Goal: Communication & Community: Answer question/provide support

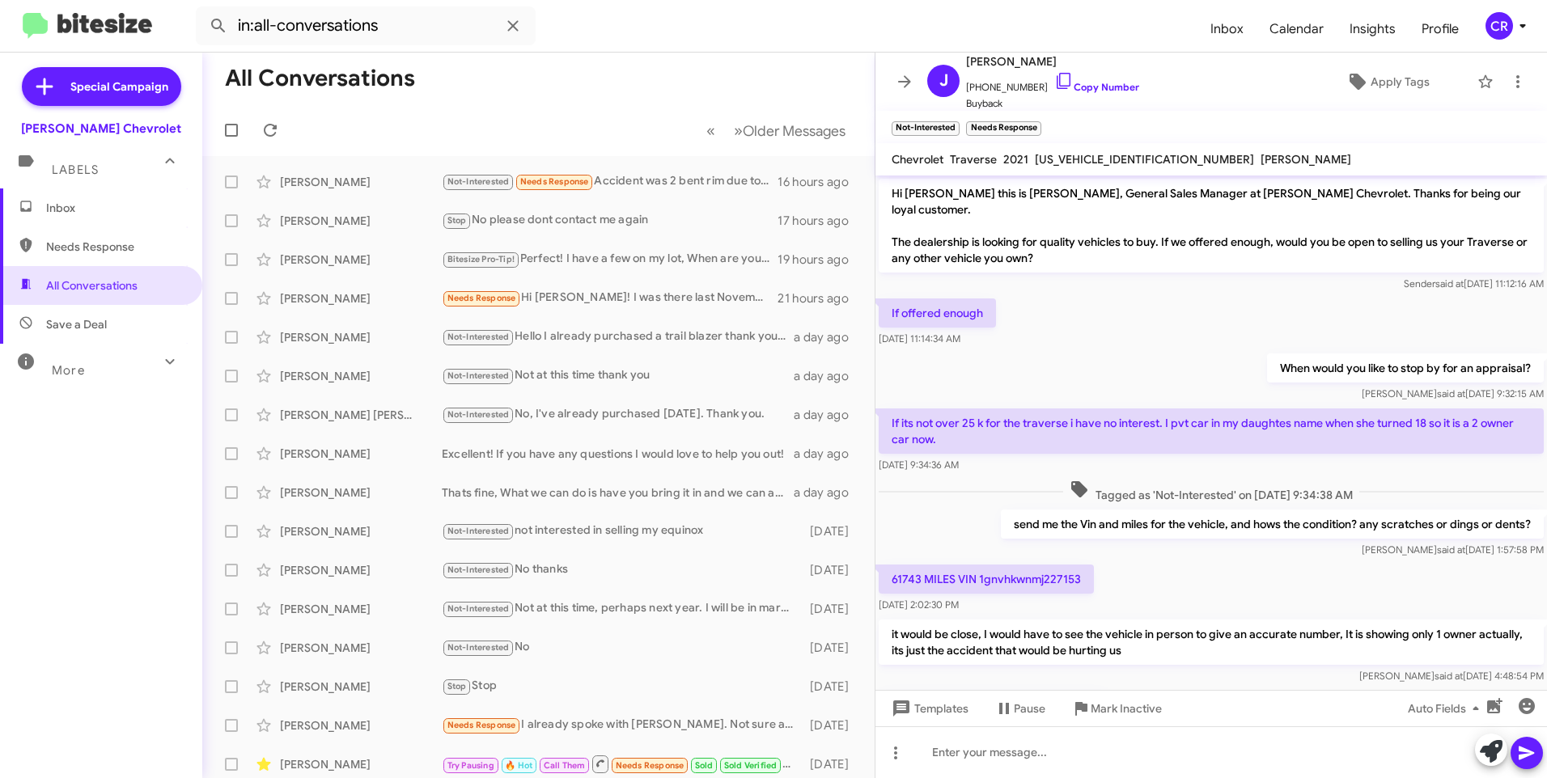
scroll to position [73, 0]
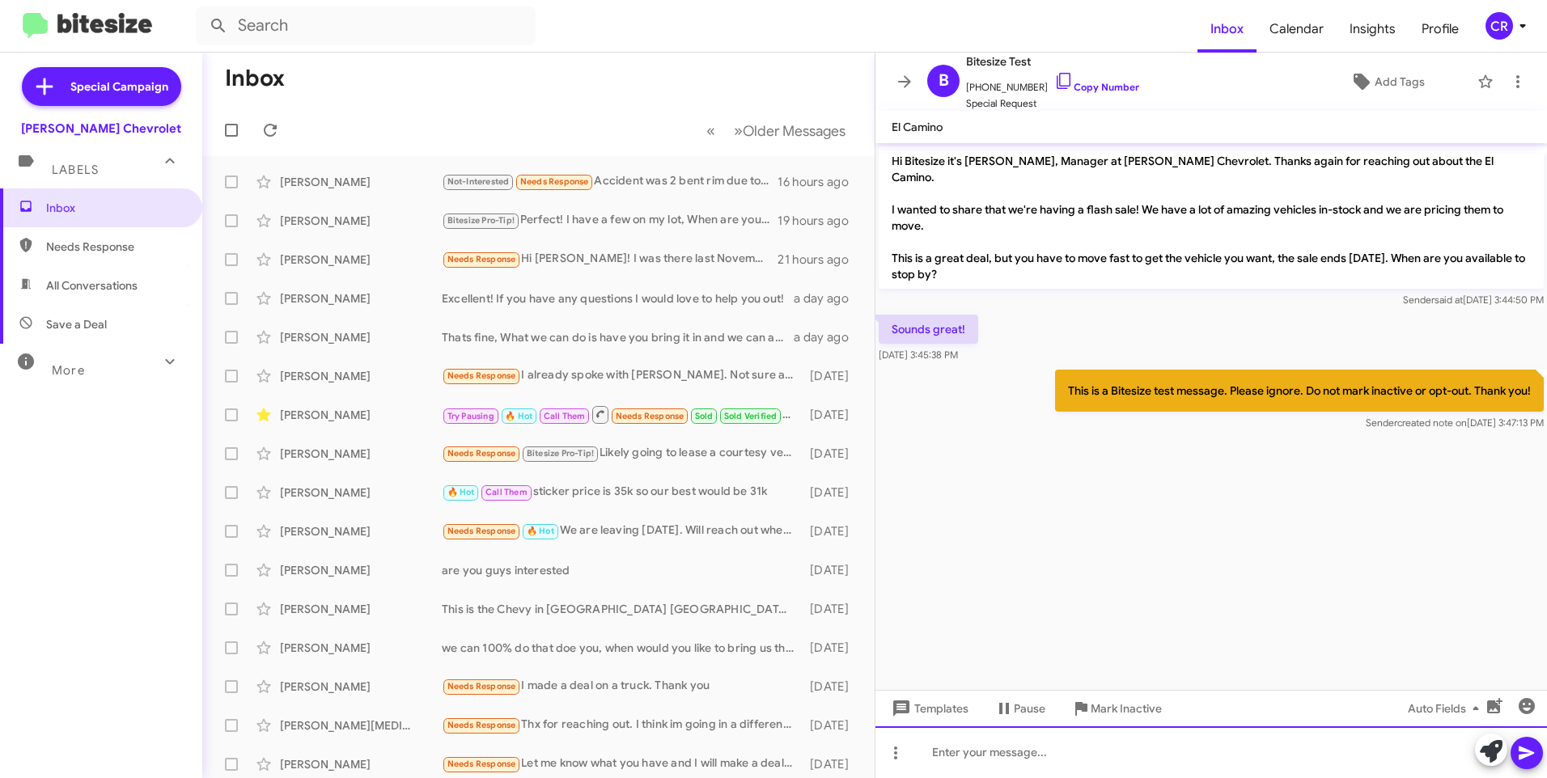
click at [1019, 751] on div at bounding box center [1210, 752] width 671 height 52
click at [1517, 744] on icon at bounding box center [1526, 752] width 19 height 19
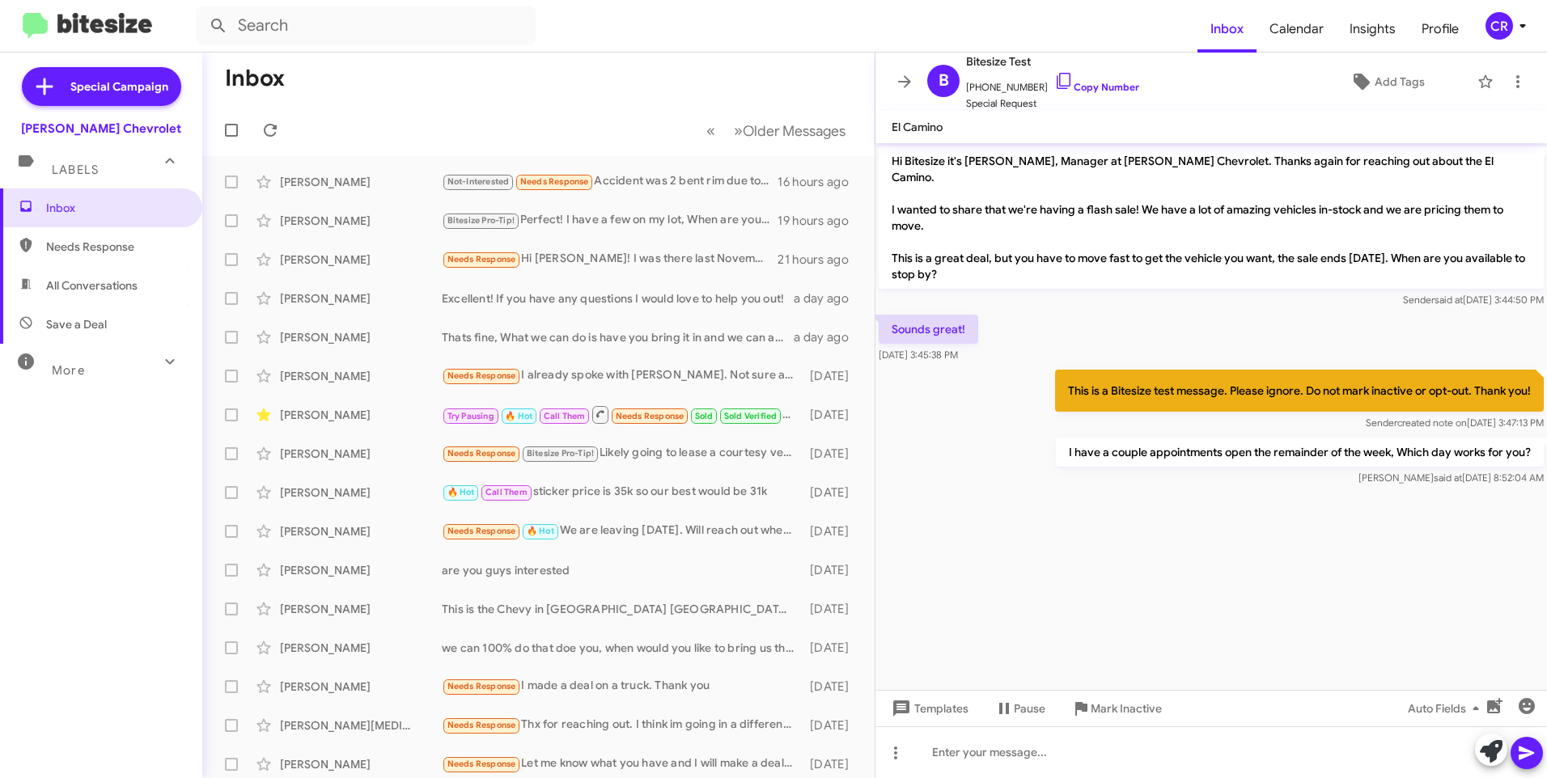
click at [112, 239] on span "Needs Response" at bounding box center [115, 247] width 138 height 16
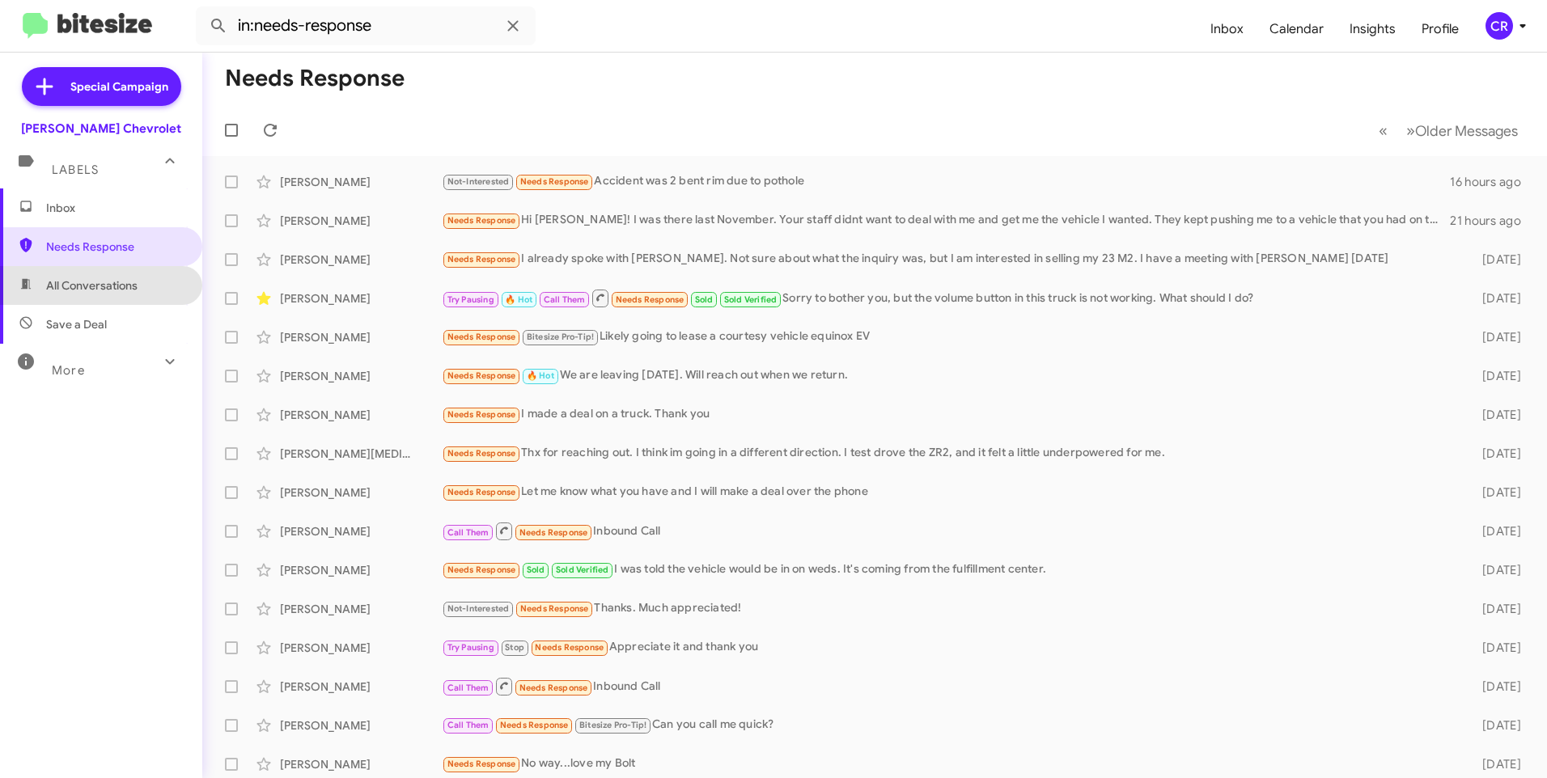
click at [102, 282] on span "All Conversations" at bounding box center [91, 285] width 91 height 16
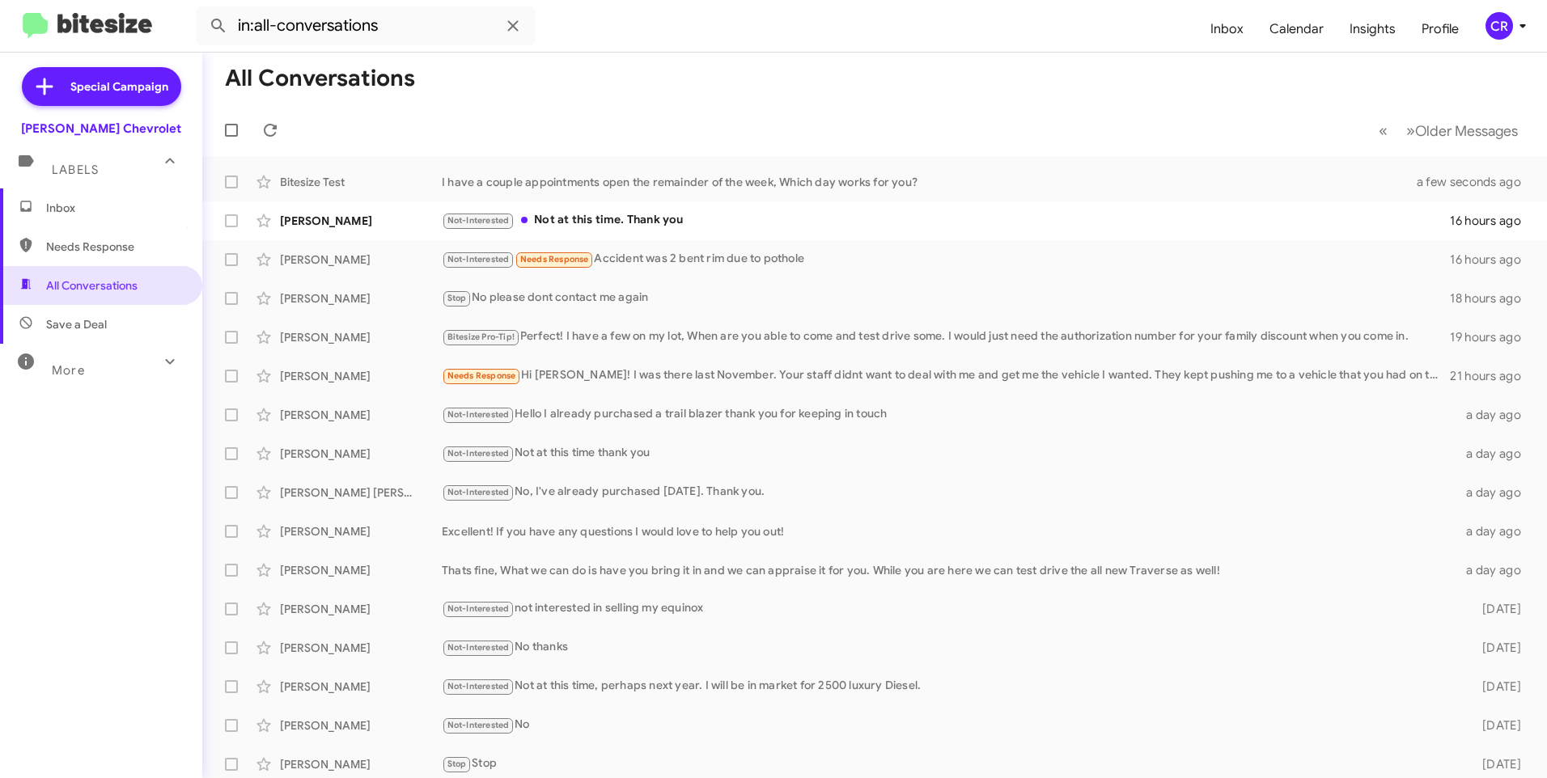
click at [162, 240] on span "Needs Response" at bounding box center [115, 247] width 138 height 16
type input "in:needs-response"
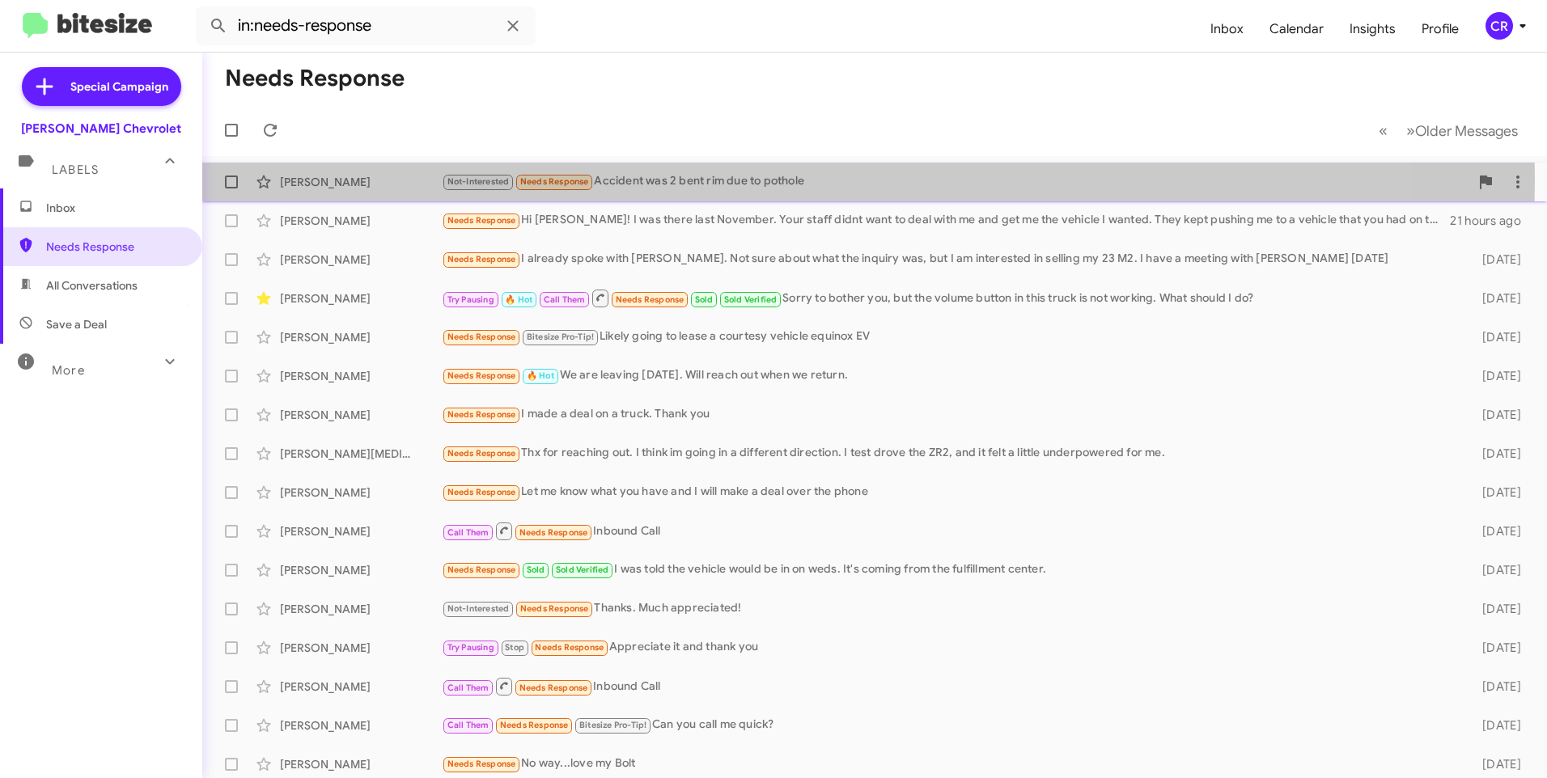
click at [651, 179] on div "Not-Interested Needs Response Accident was 2 bent rim due to pothole" at bounding box center [955, 181] width 1027 height 19
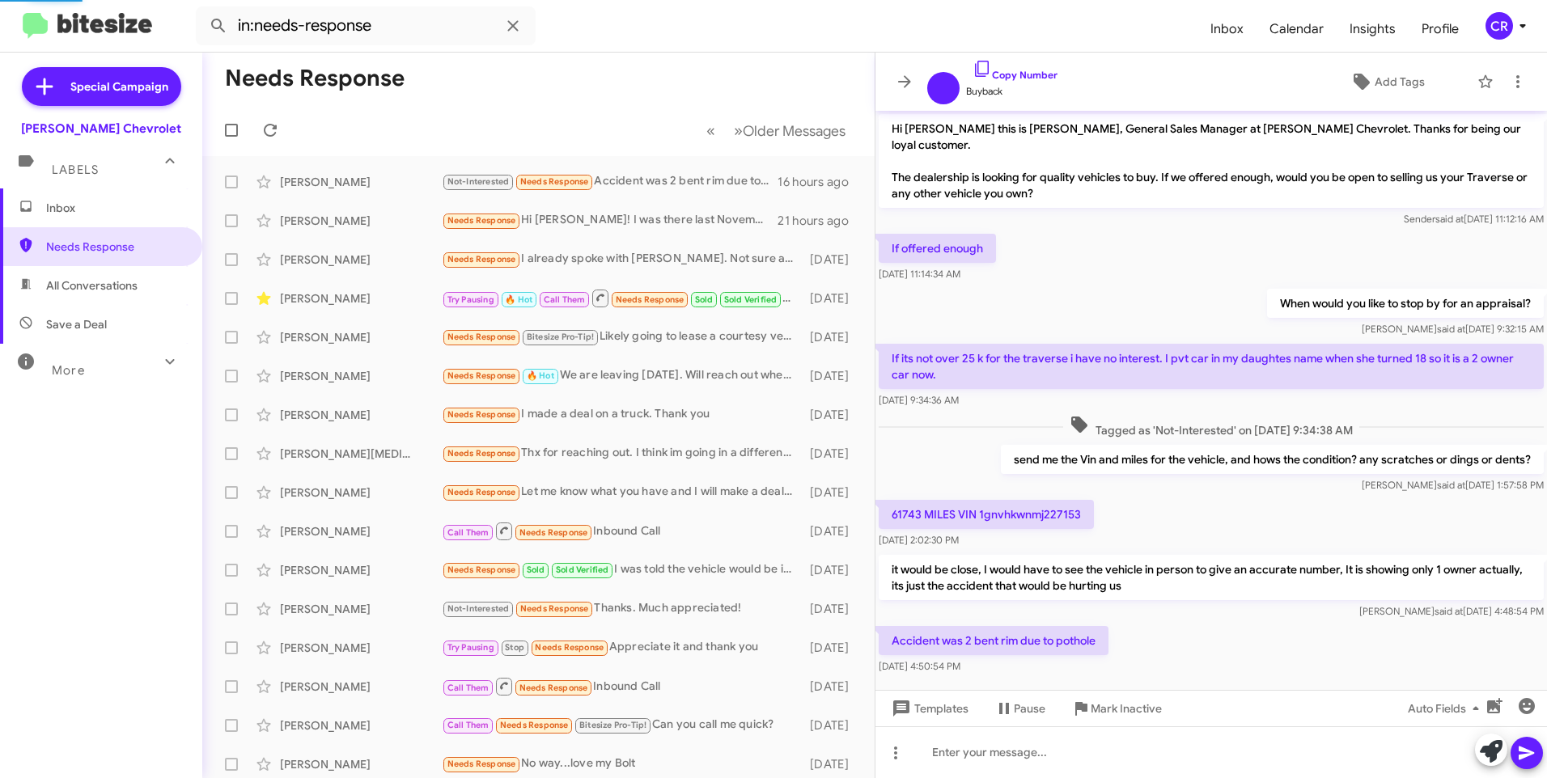
scroll to position [8, 0]
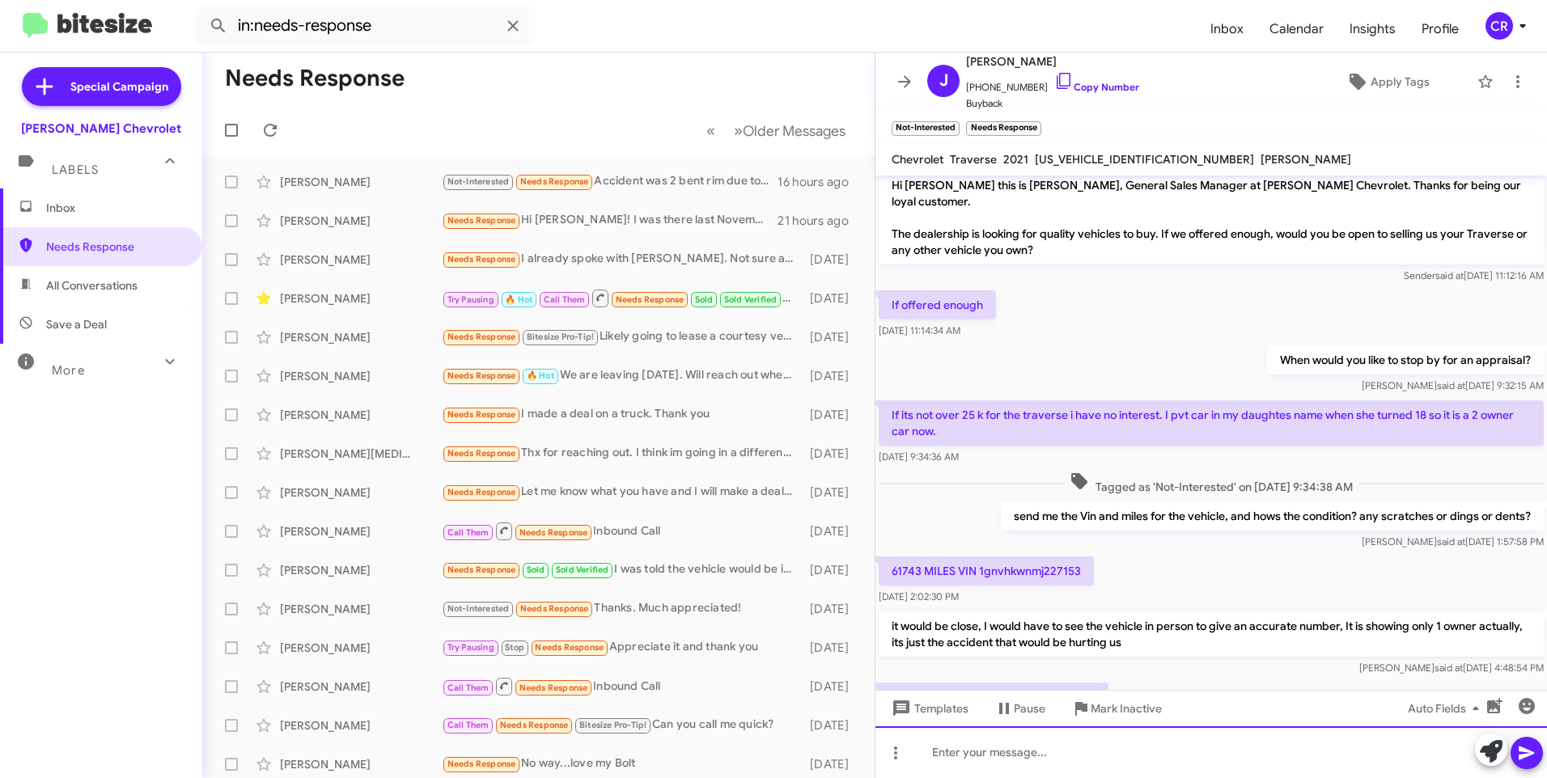
click at [1013, 745] on div at bounding box center [1210, 752] width 671 height 52
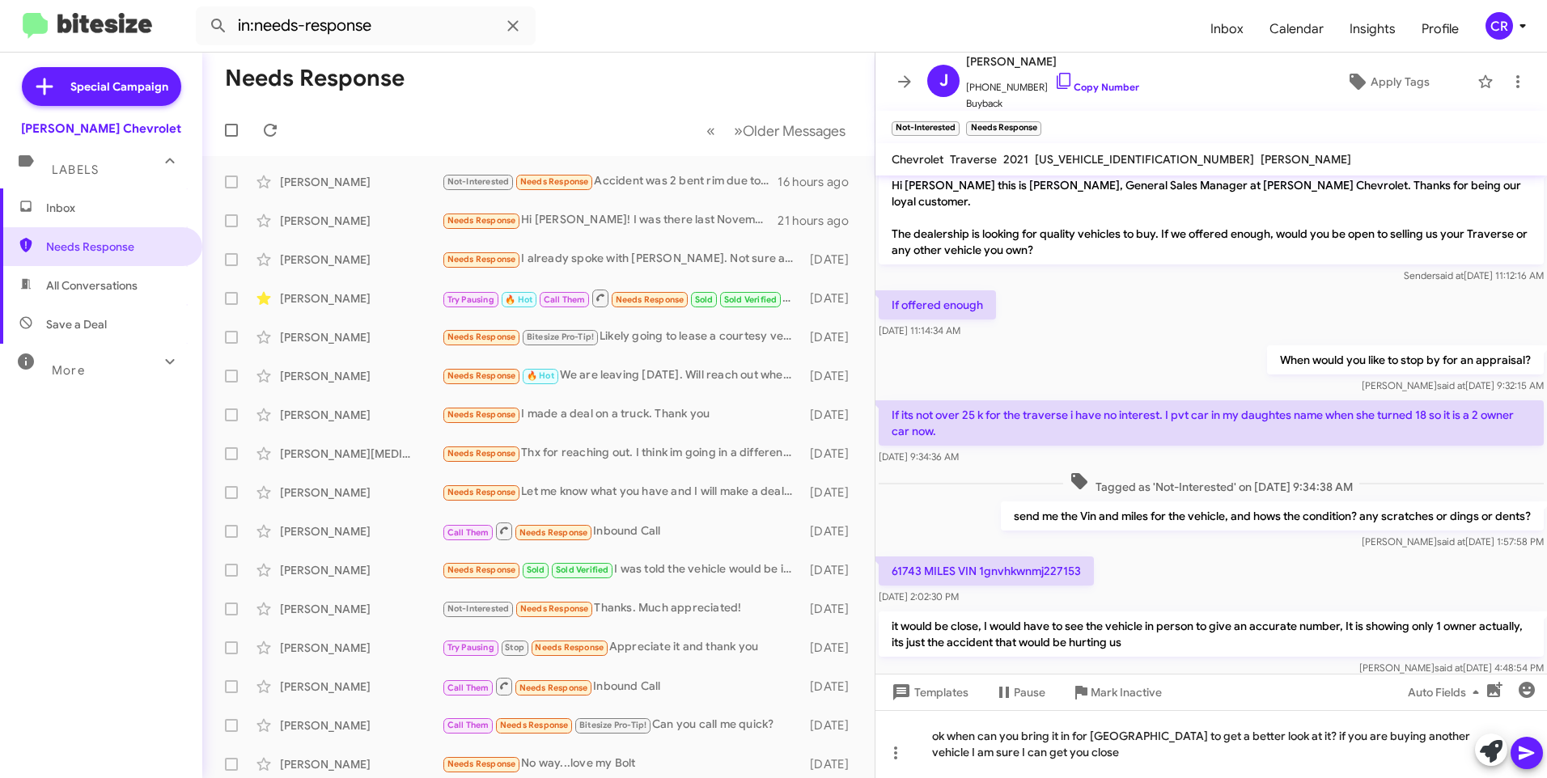
click at [1523, 751] on icon at bounding box center [1525, 754] width 15 height 14
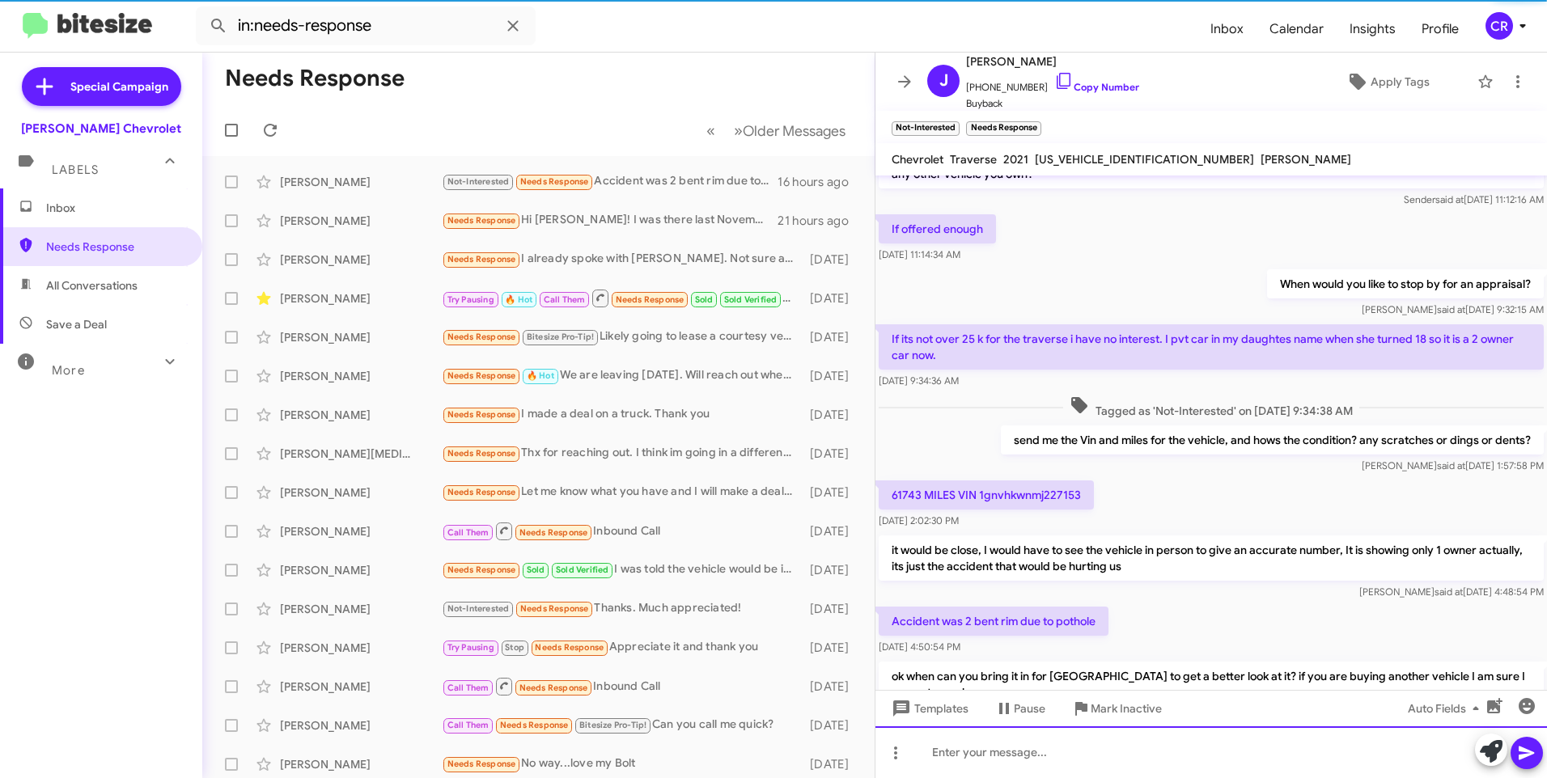
scroll to position [132, 0]
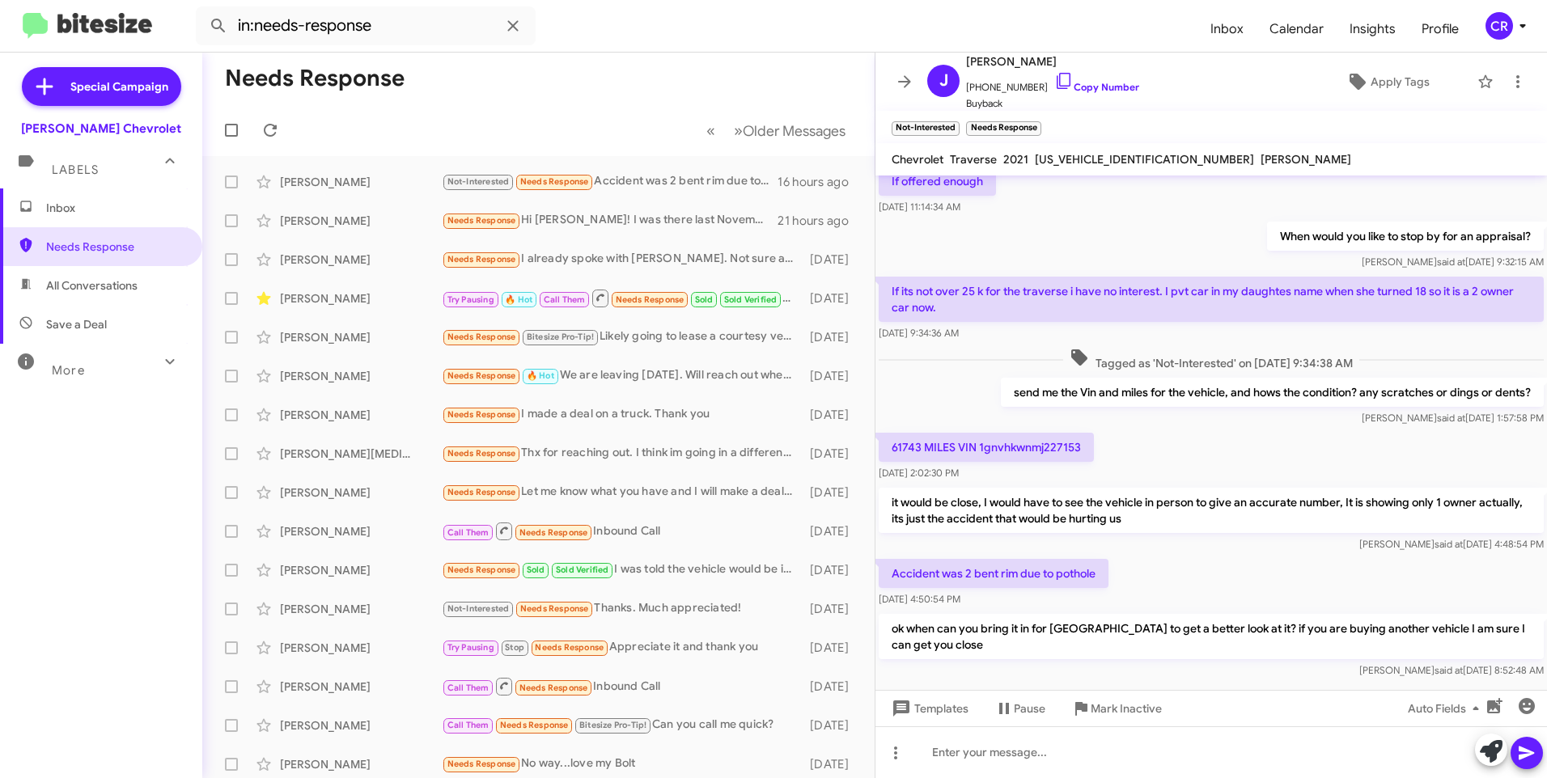
click at [72, 318] on span "Save a Deal" at bounding box center [76, 324] width 61 height 16
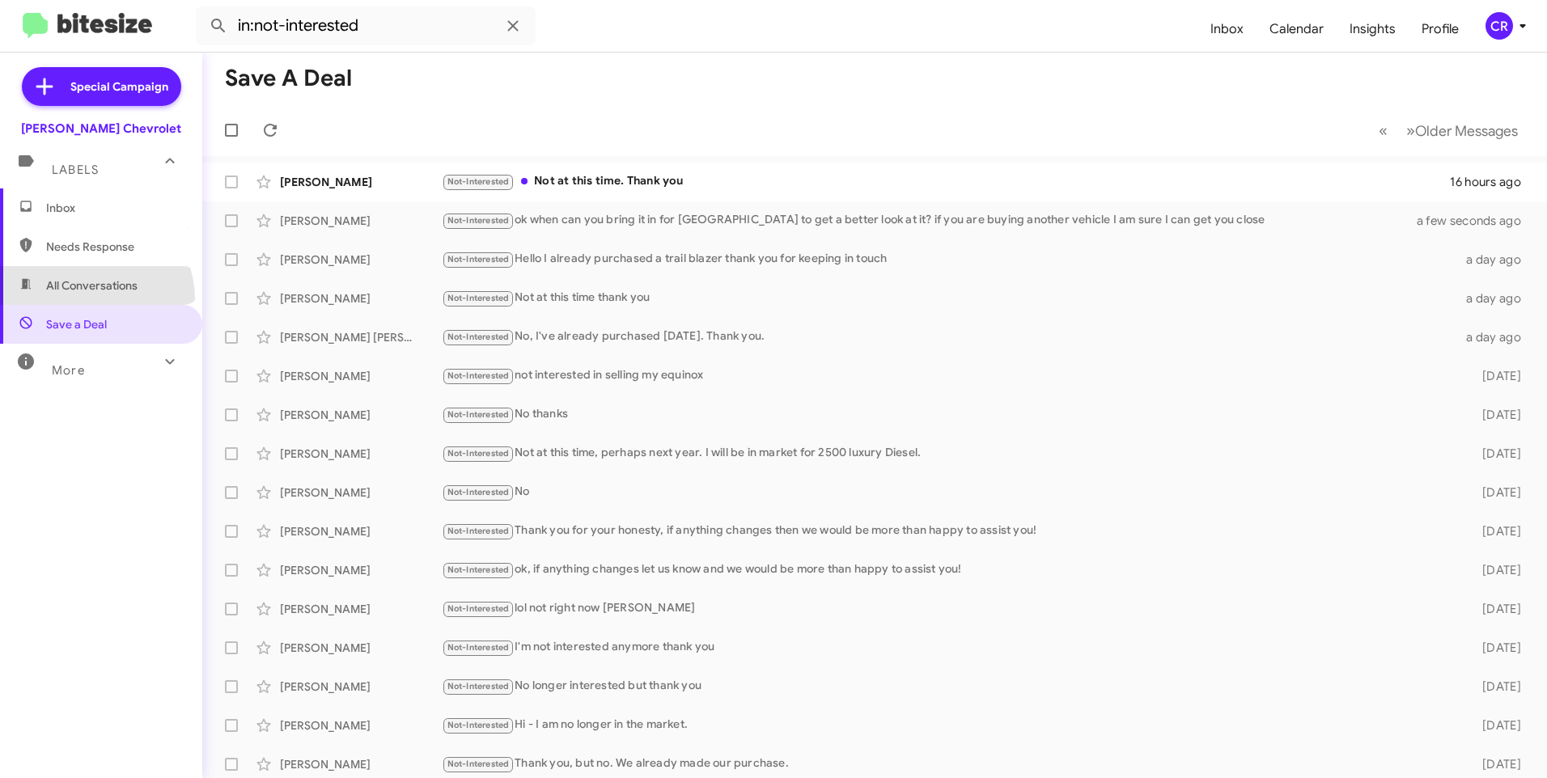
click at [93, 299] on span "All Conversations" at bounding box center [101, 285] width 202 height 39
type input "in:all-conversations"
